Goal: Find specific page/section: Find specific page/section

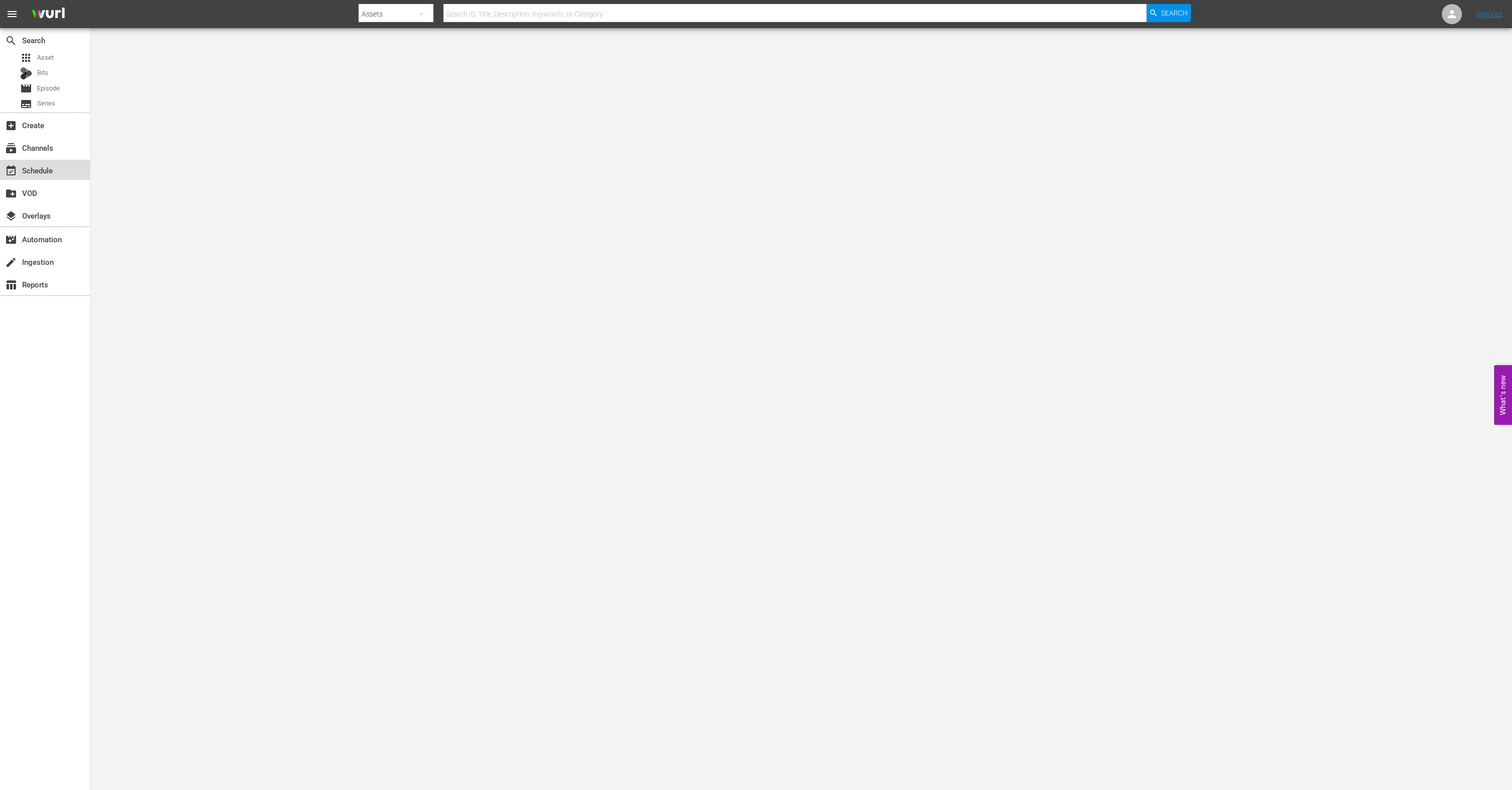
click at [44, 178] on div "event_available Schedule" at bounding box center [45, 170] width 90 height 20
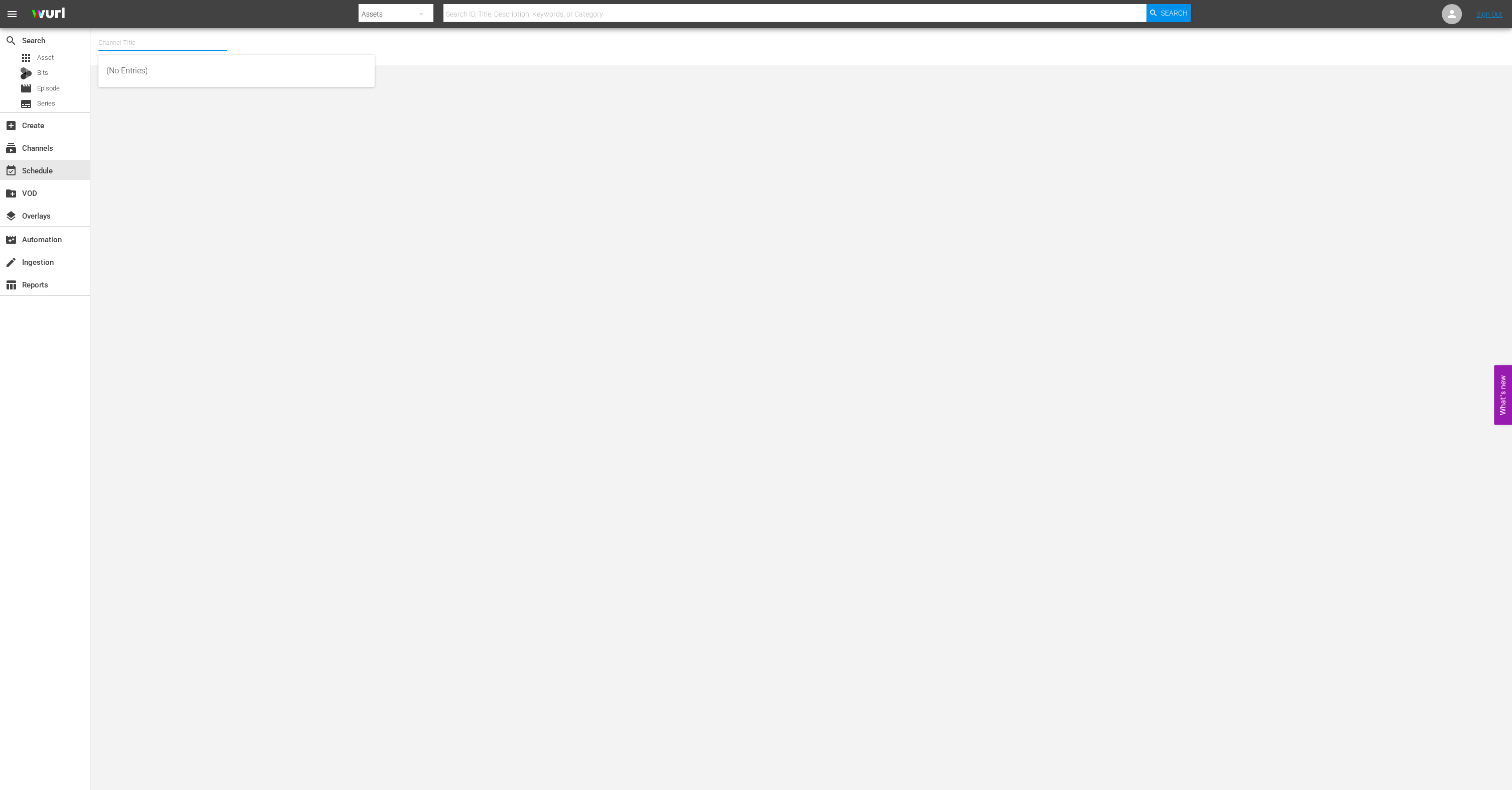
click at [103, 43] on input "text" at bounding box center [162, 43] width 129 height 24
type input "재"
type input "world"
click at [139, 73] on body "menu Search By Assets Search ID, Title, Description, Keywords, or Category Sear…" at bounding box center [756, 395] width 1512 height 790
